Goal: Information Seeking & Learning: Learn about a topic

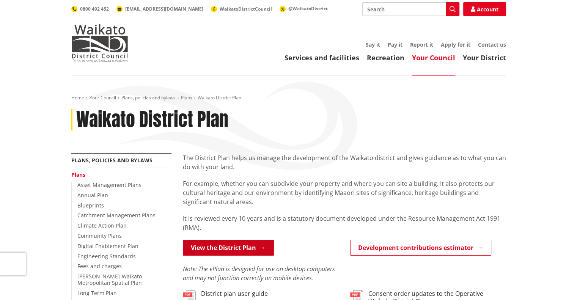
click at [255, 248] on link "View the District Plan" at bounding box center [228, 248] width 91 height 16
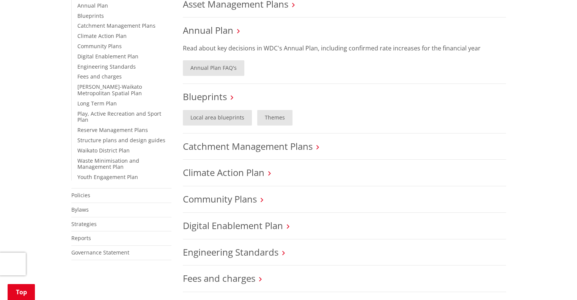
scroll to position [76, 0]
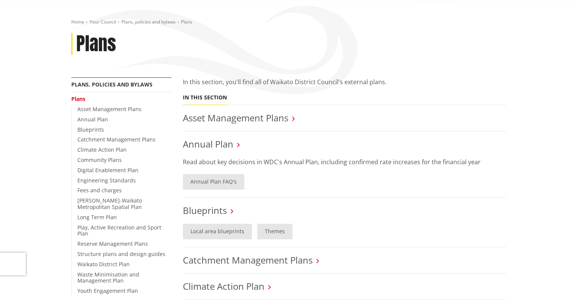
drag, startPoint x: 244, startPoint y: 109, endPoint x: 252, endPoint y: 102, distance: 11.3
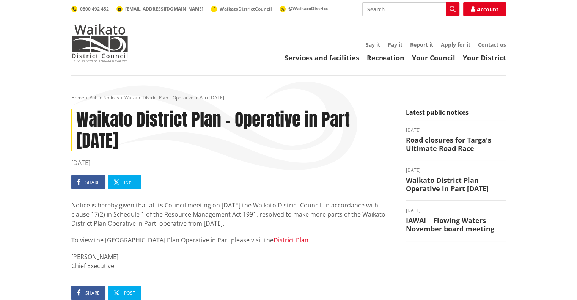
scroll to position [76, 0]
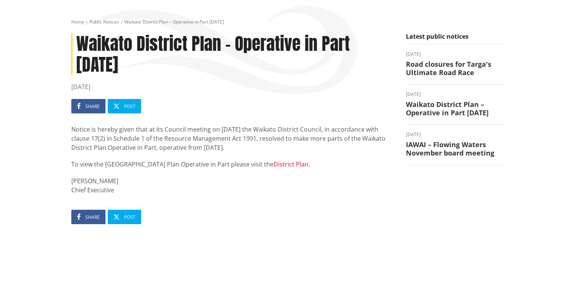
click at [284, 164] on link "District Plan." at bounding box center [292, 164] width 36 height 8
